Goal: Communication & Community: Answer question/provide support

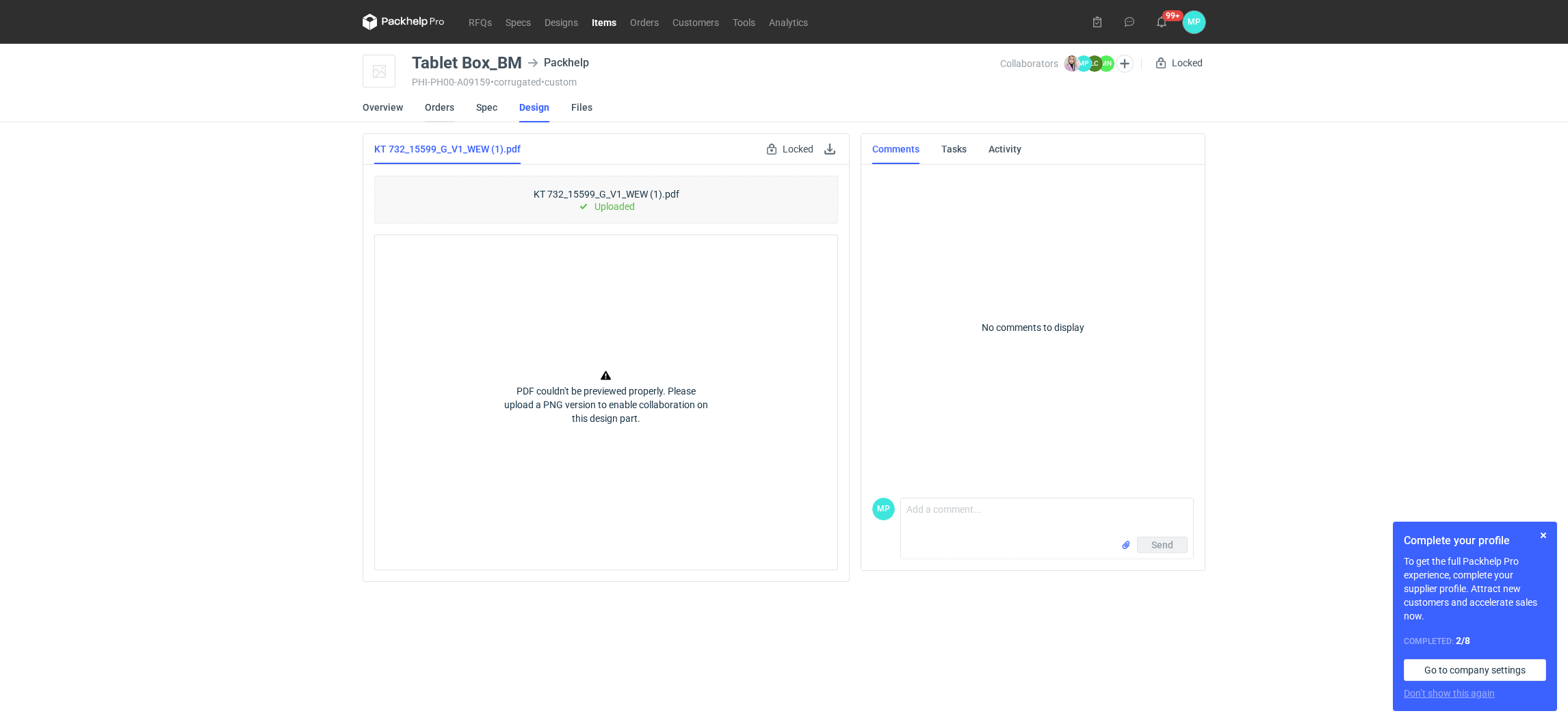
click at [440, 109] on link "Orders" at bounding box center [439, 107] width 30 height 30
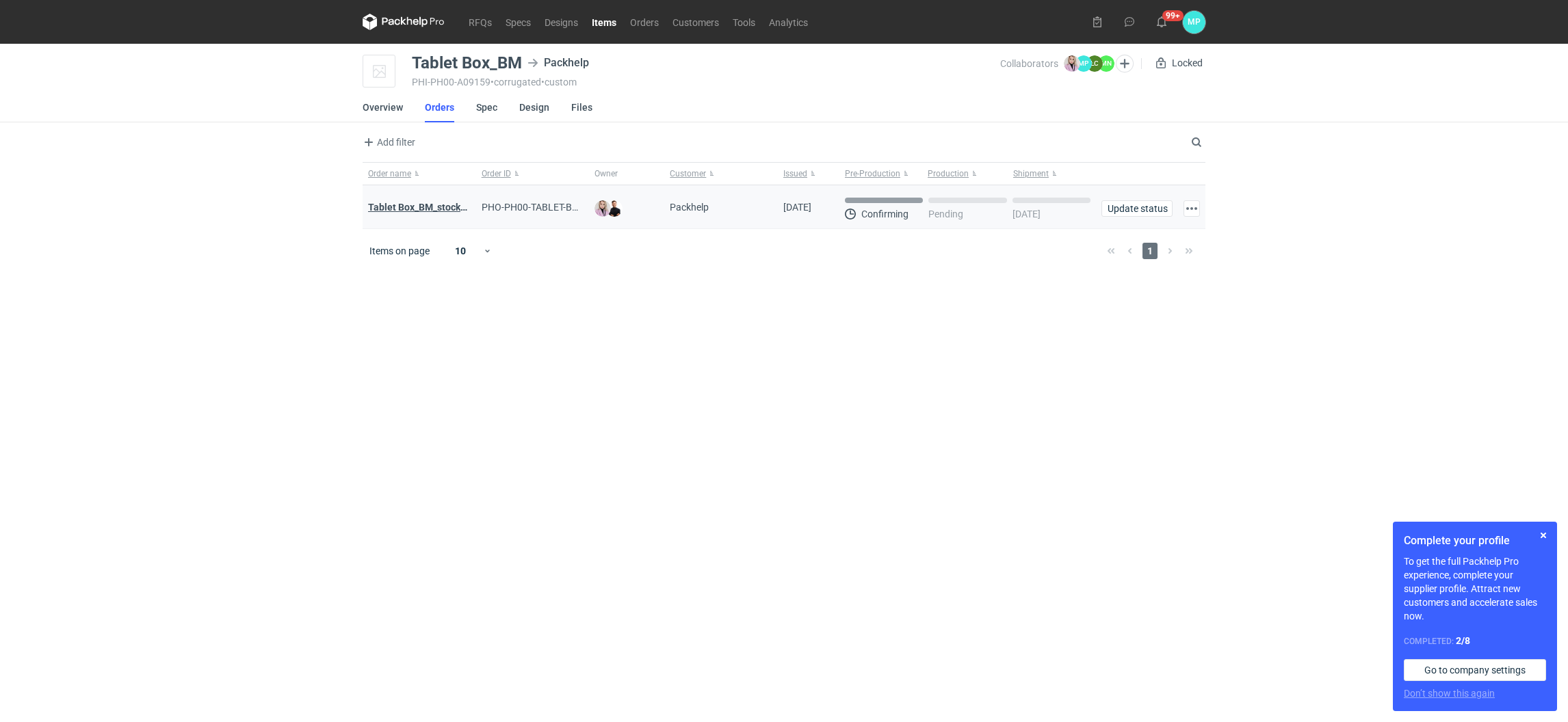
click at [429, 212] on strong "Tablet Box_BM_stock_TEST RUN" at bounding box center [439, 207] width 142 height 11
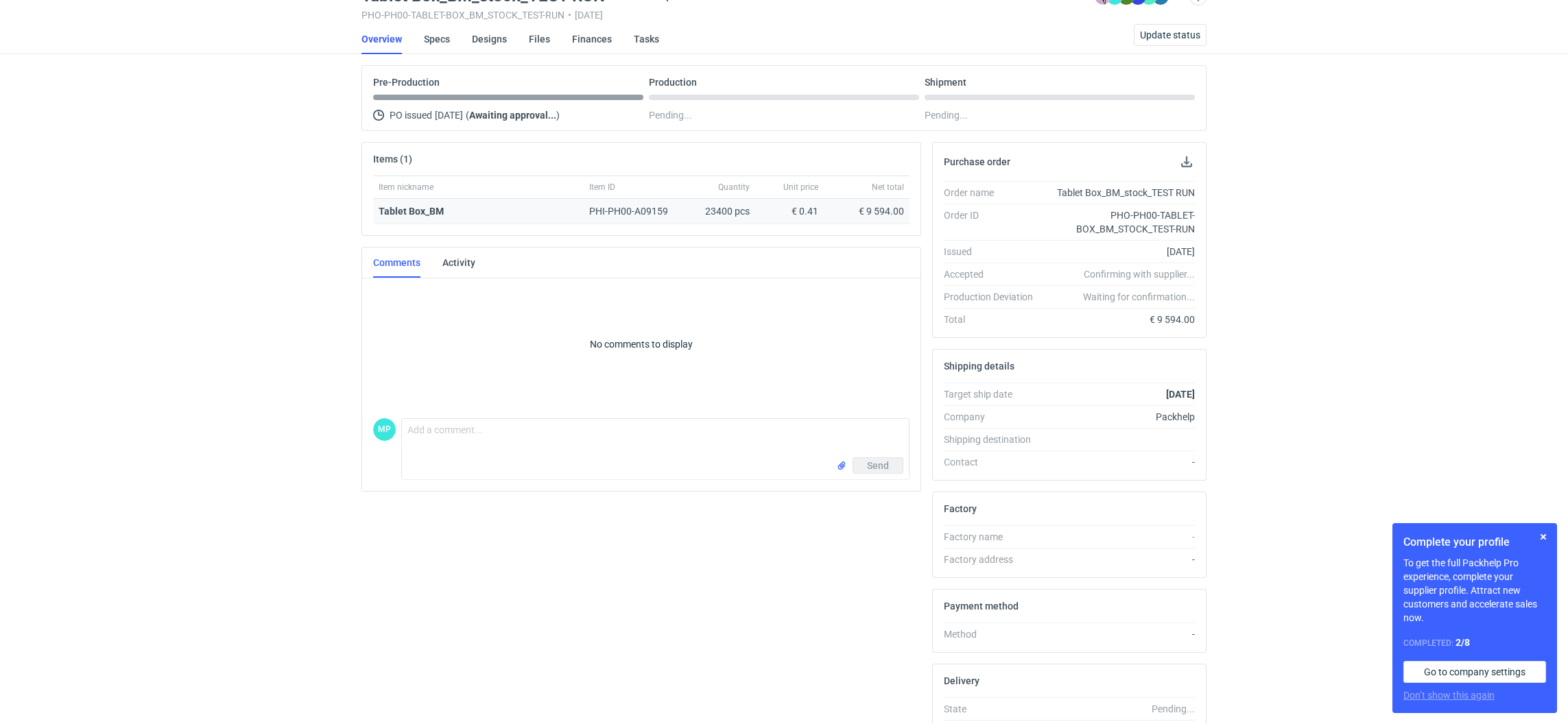
scroll to position [103, 0]
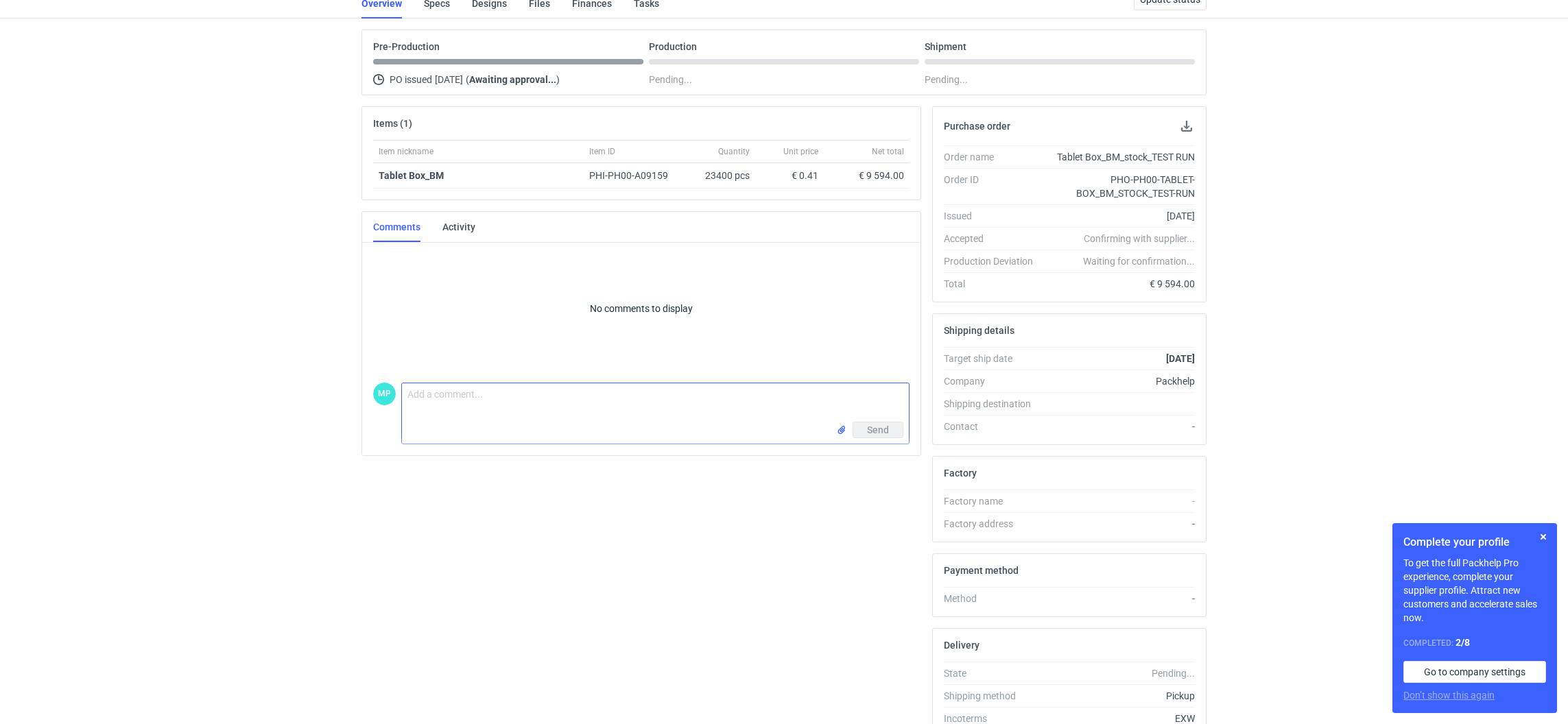
click at [479, 409] on textarea "Comment message" at bounding box center [655, 402] width 507 height 38
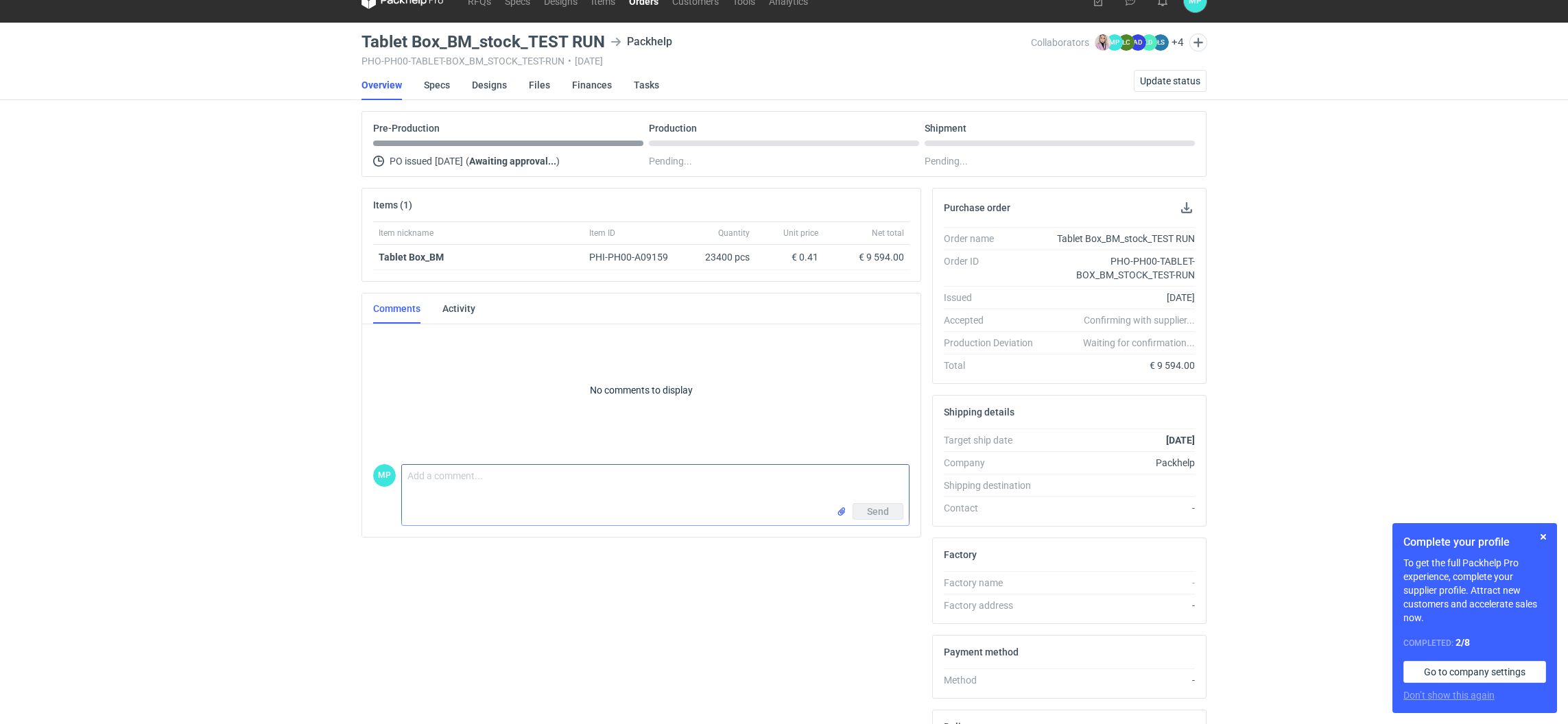
scroll to position [0, 0]
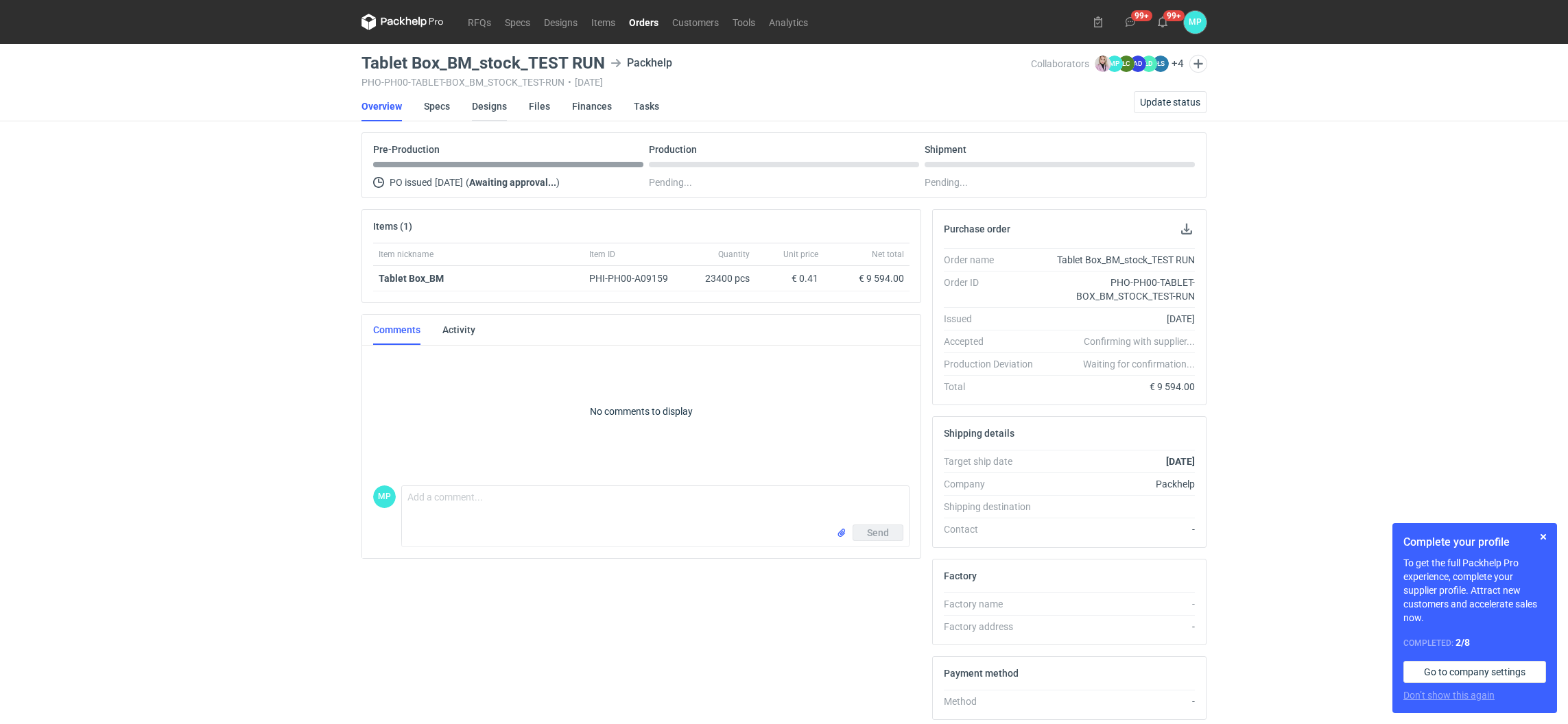
click at [493, 97] on link "Designs" at bounding box center [489, 107] width 35 height 30
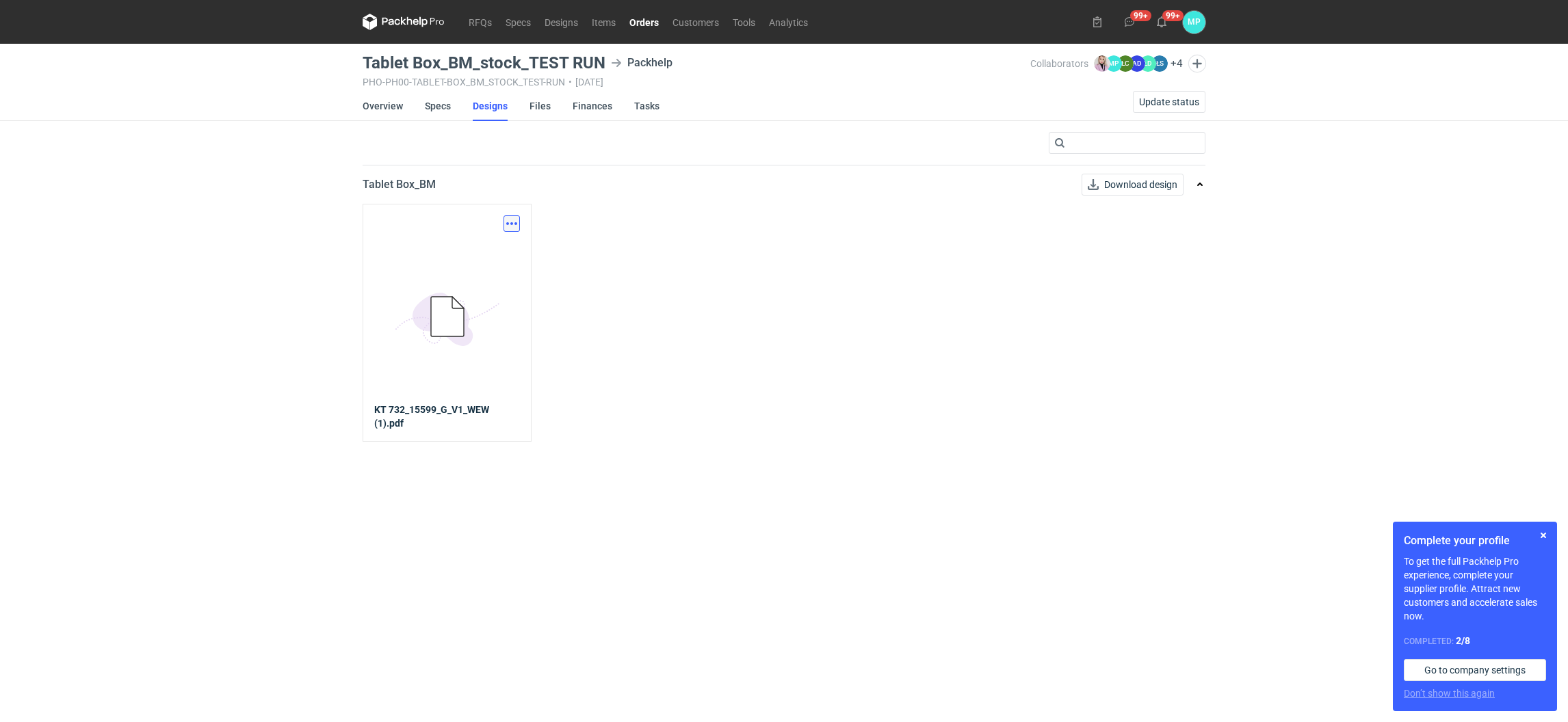
click at [511, 219] on button "button" at bounding box center [511, 223] width 16 height 16
click at [397, 106] on link "Overview" at bounding box center [383, 106] width 41 height 30
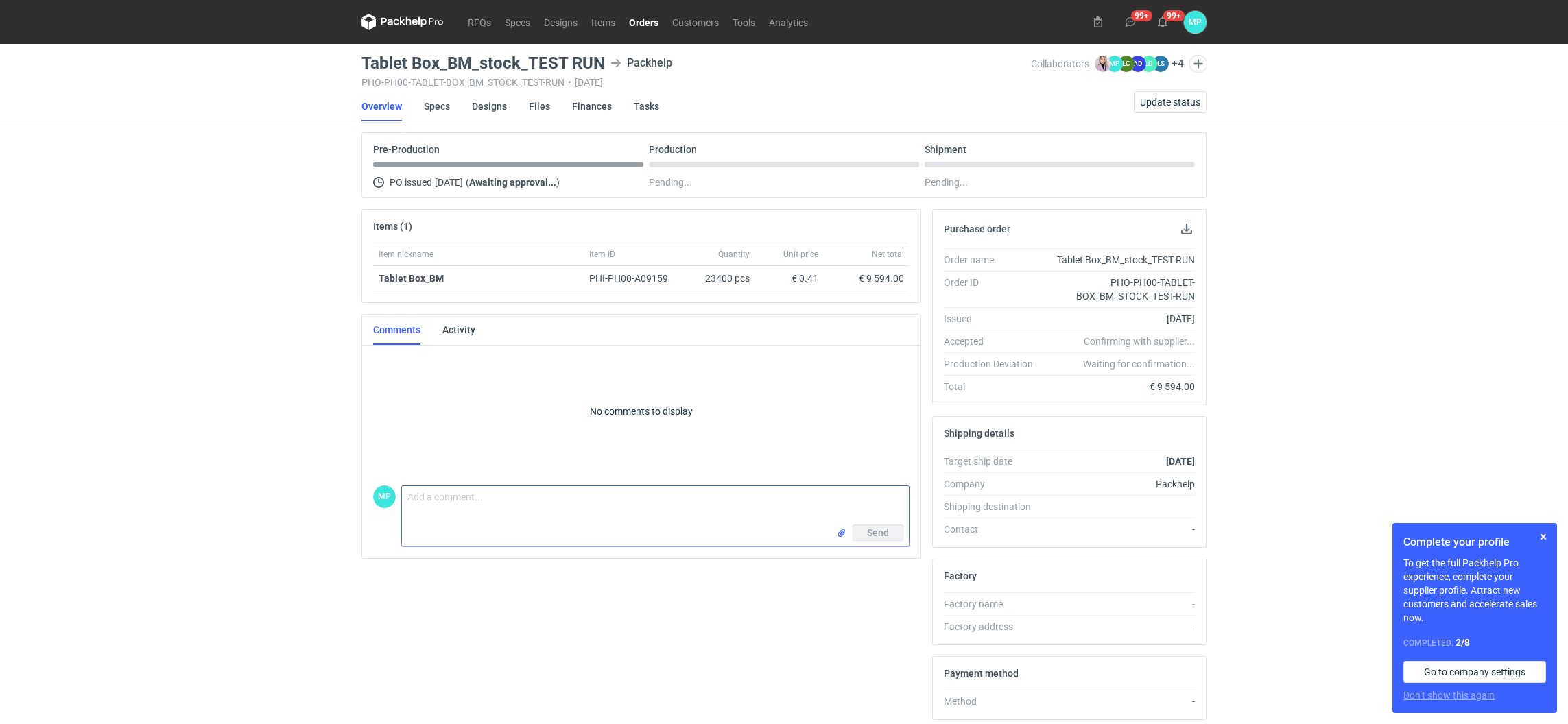
click at [459, 497] on textarea "Comment message" at bounding box center [655, 505] width 507 height 38
click at [497, 496] on textarea "Kladuia prosze jeszce o akceptację" at bounding box center [655, 505] width 507 height 38
click at [571, 498] on textarea "Kladuia prosze jeszcze o akceptację" at bounding box center [655, 505] width 507 height 38
paste textarea "KT 732_15599_G_V1_WE"
paste textarea "KT 732_15599_K_V1"
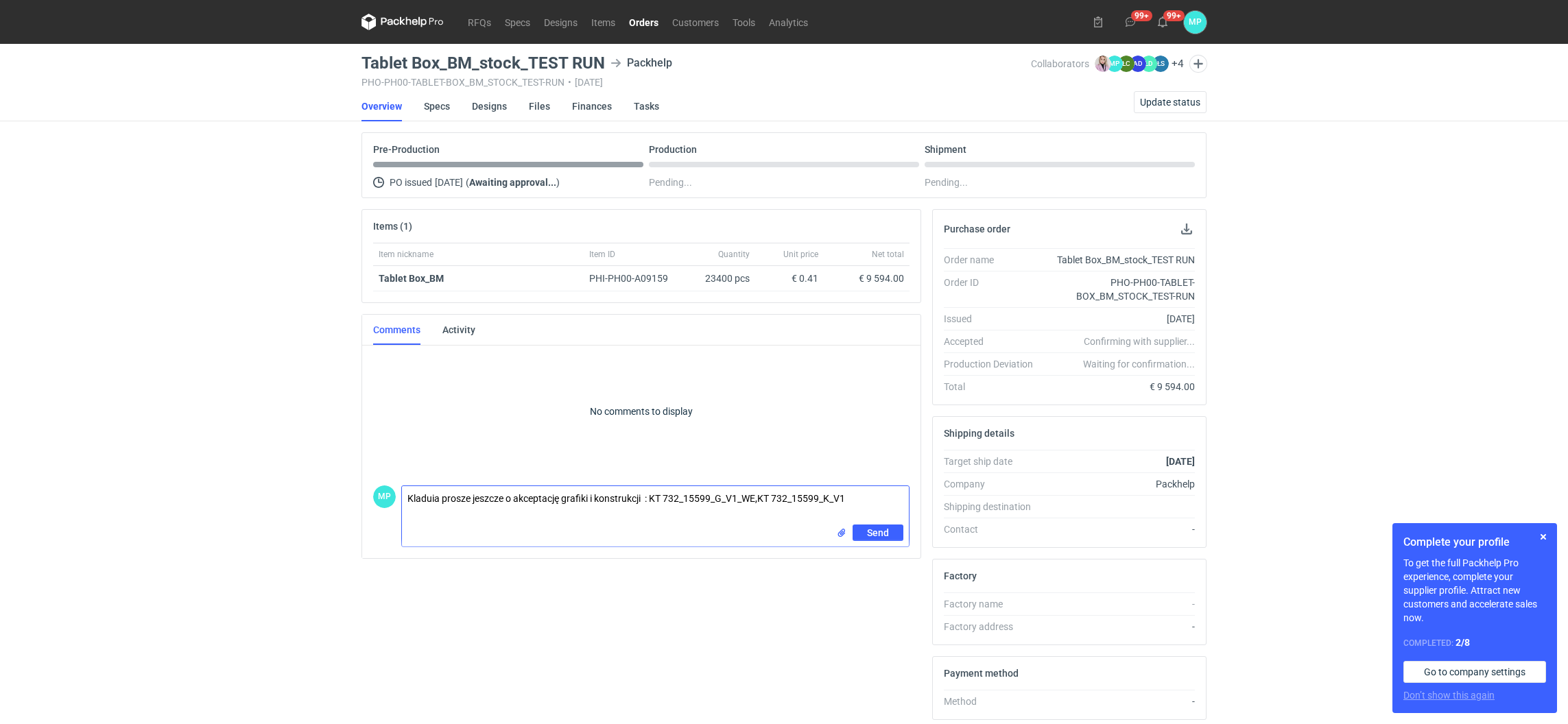
type textarea "Kladuia prosze jeszcze o akceptację grafiki i konstrukcji : KT 732_15599_G_V1_W…"
click at [842, 533] on input "file" at bounding box center [841, 533] width 11 height 14
click at [870, 579] on span "Send" at bounding box center [878, 581] width 22 height 9
